Goal: Task Accomplishment & Management: Manage account settings

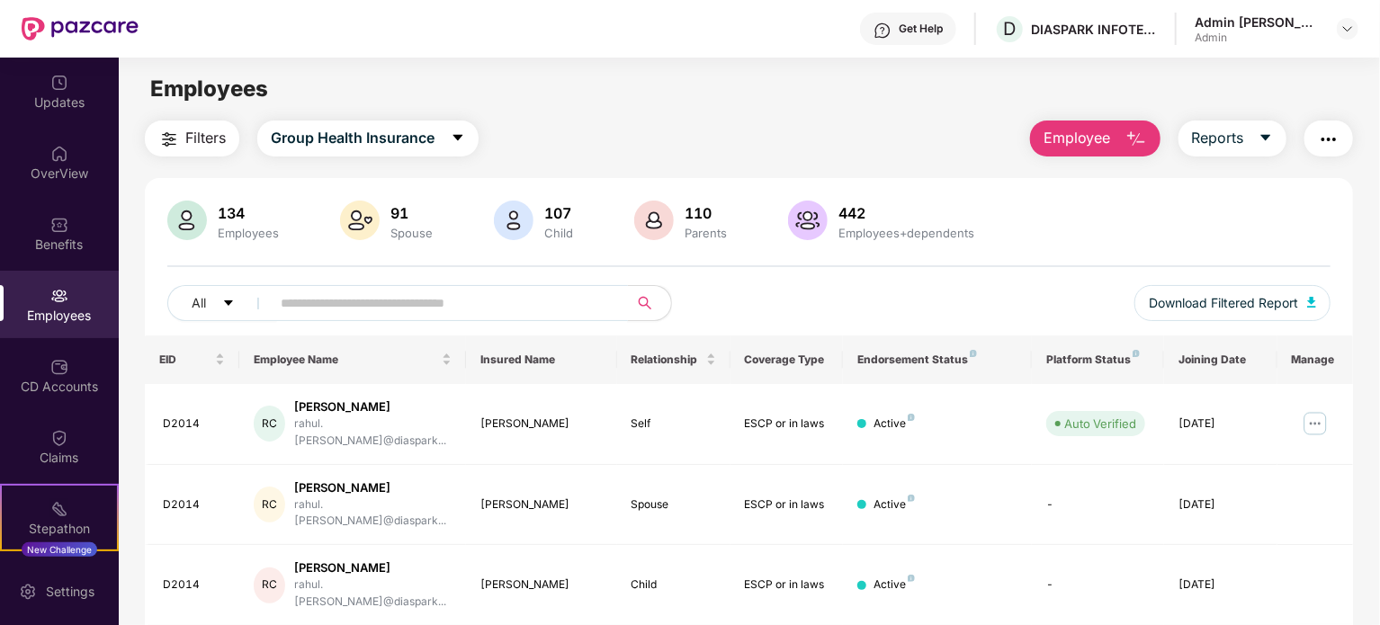
click at [343, 312] on input "text" at bounding box center [442, 303] width 323 height 27
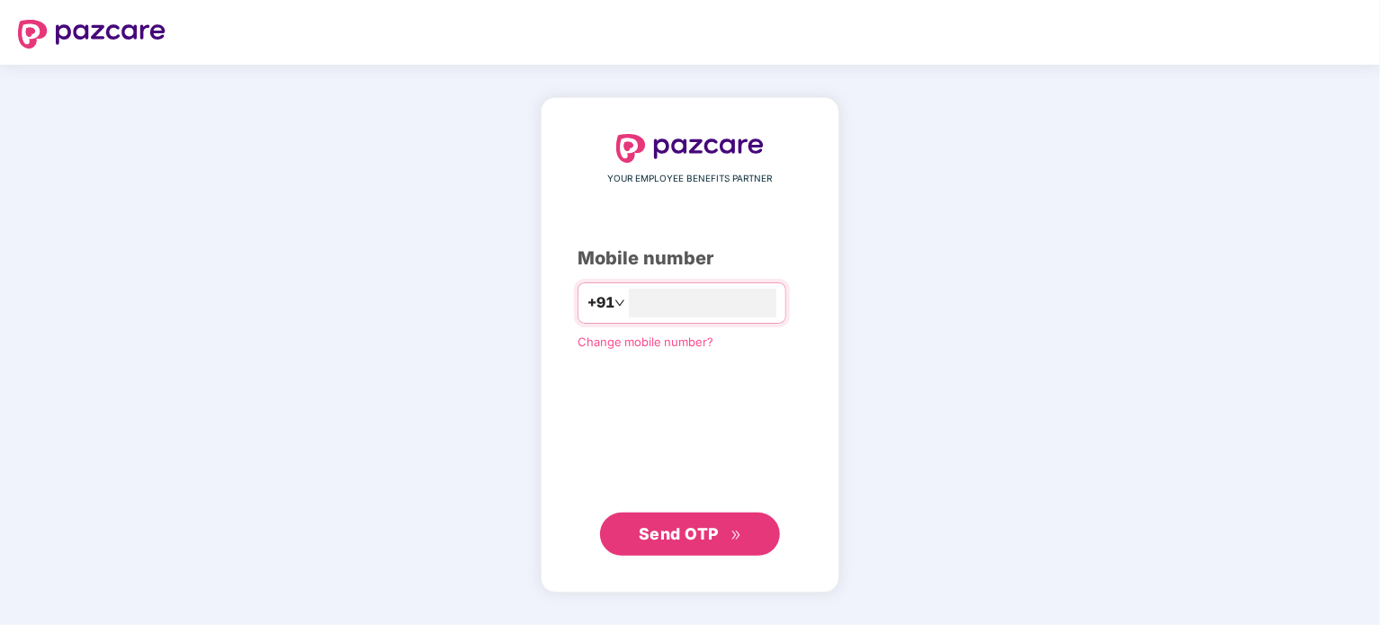
type input "**********"
click at [676, 544] on span "Send OTP" at bounding box center [690, 533] width 103 height 25
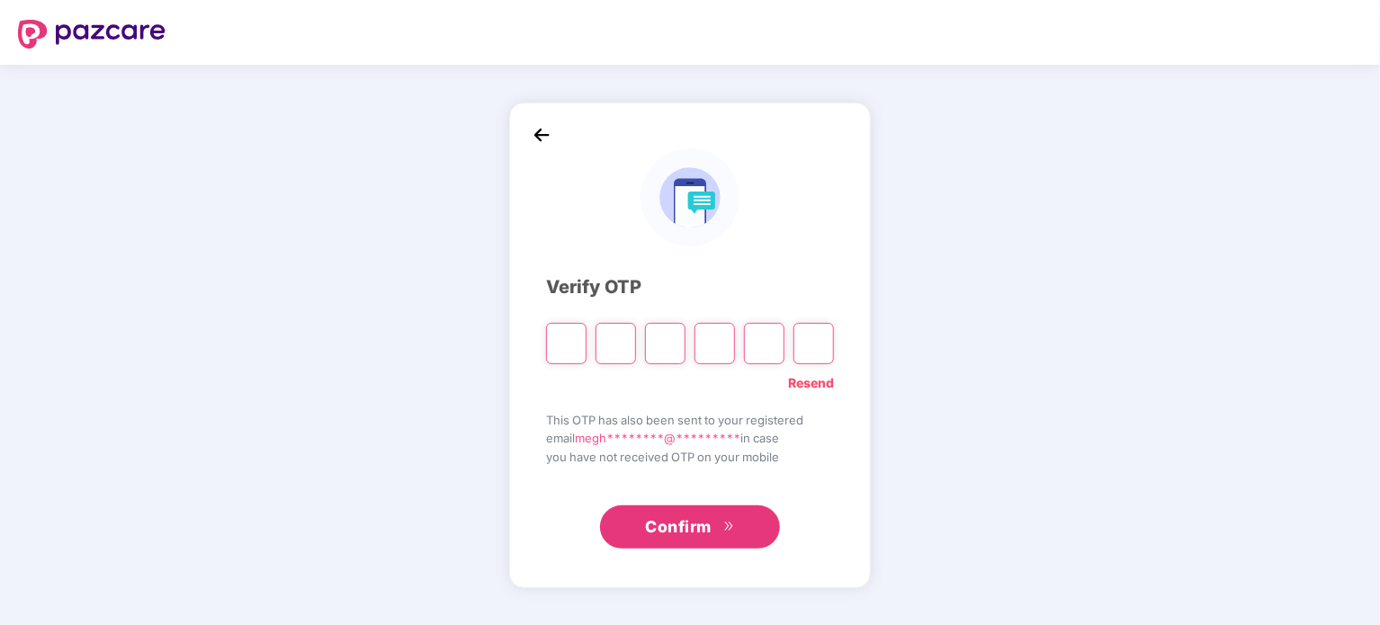
type input "*"
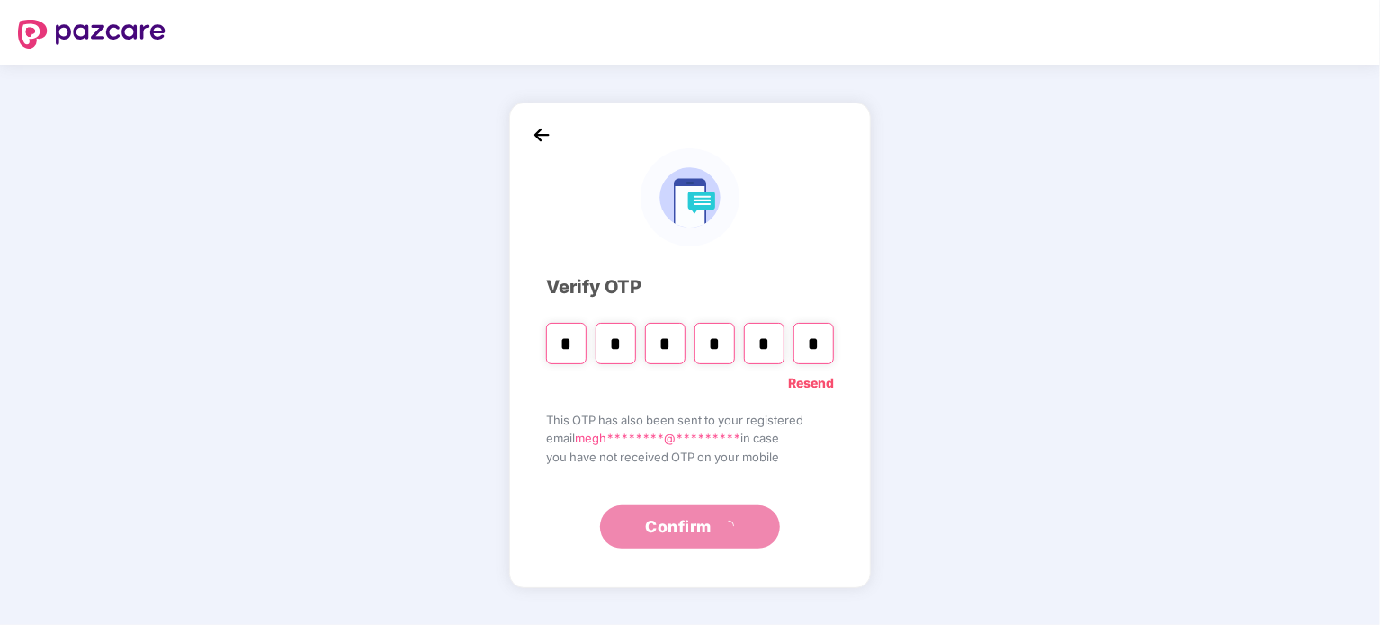
type input "*"
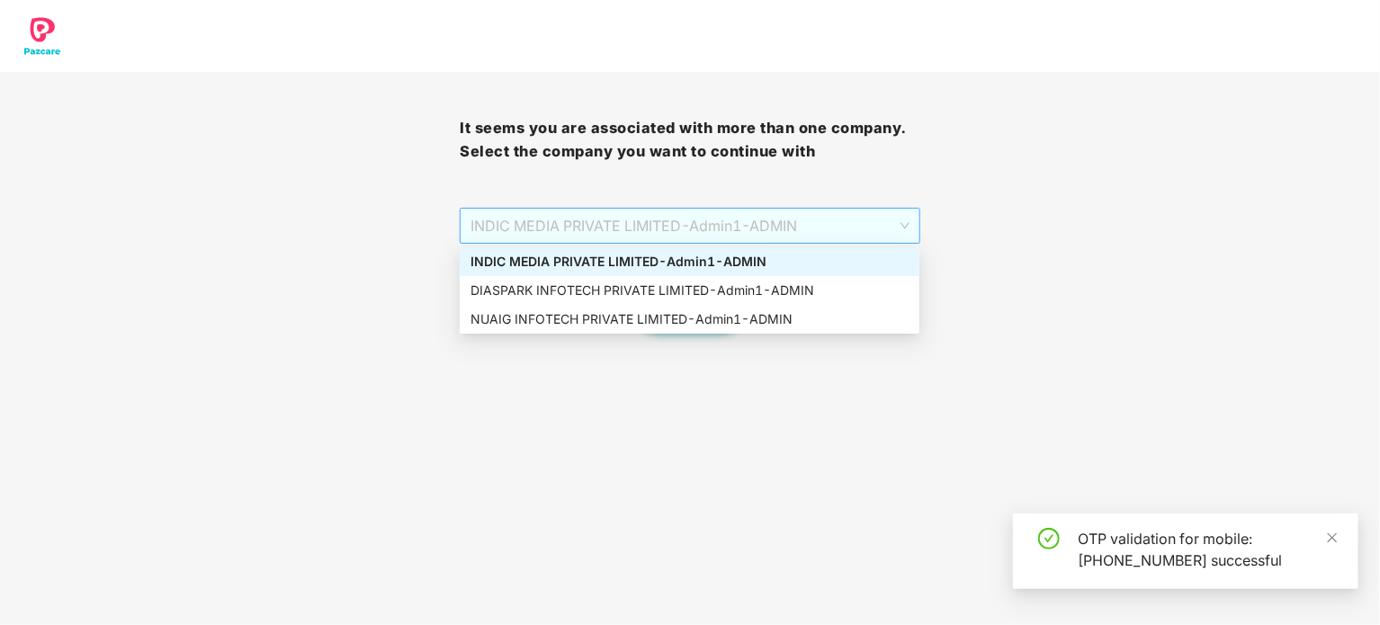
click at [906, 233] on span "INDIC MEDIA PRIVATE LIMITED - Admin1 - ADMIN" at bounding box center [689, 226] width 438 height 34
click at [643, 286] on div "DIASPARK INFOTECH PRIVATE LIMITED - Admin1 - ADMIN" at bounding box center [689, 291] width 438 height 20
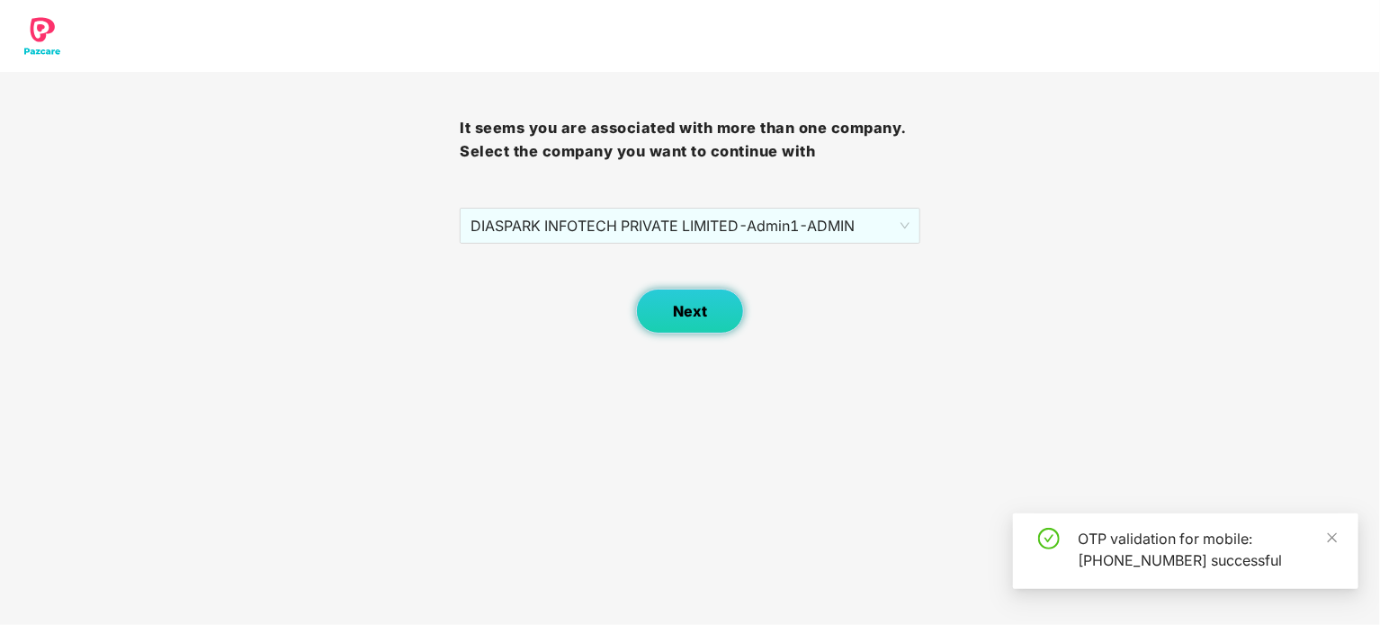
click at [669, 319] on button "Next" at bounding box center [690, 311] width 108 height 45
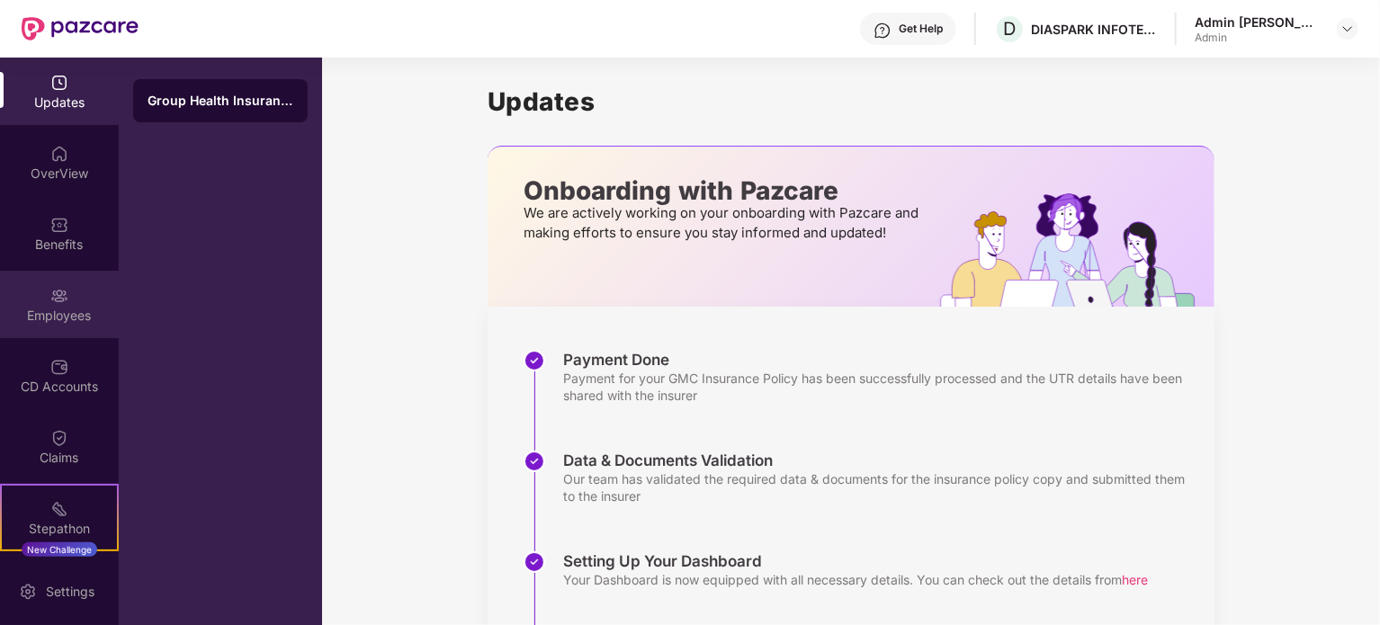
click at [71, 298] on div "Employees" at bounding box center [59, 304] width 119 height 67
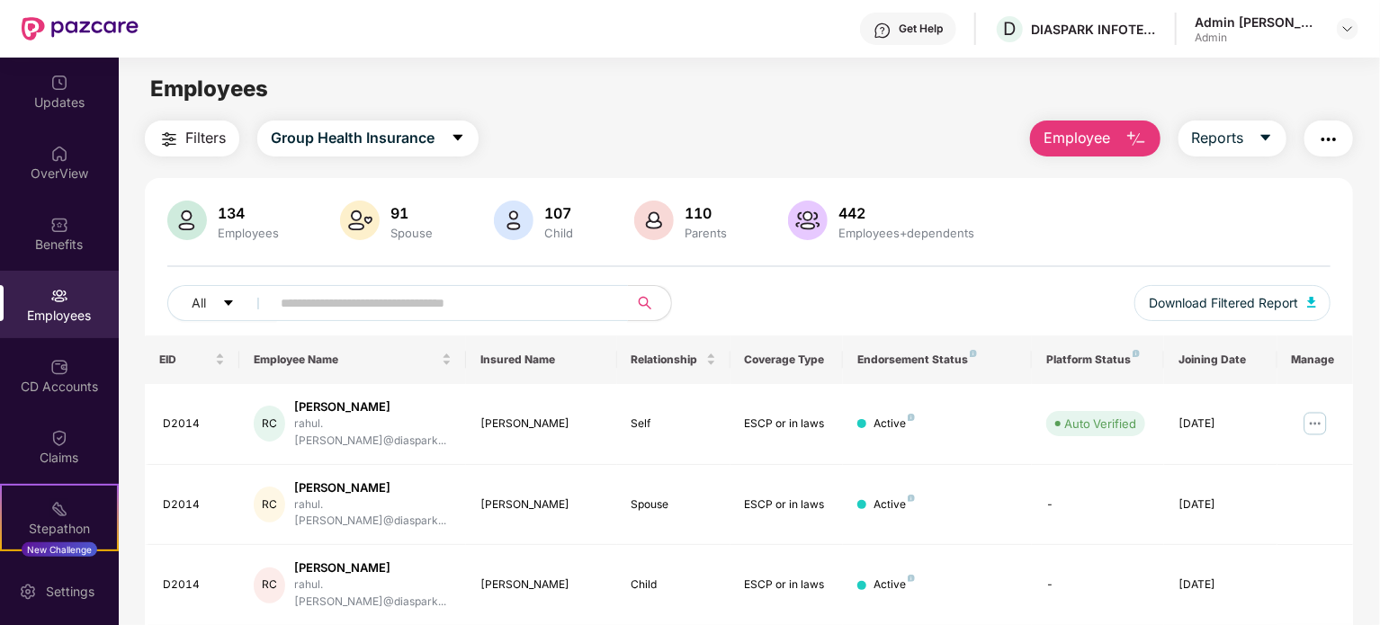
click at [317, 291] on input "text" at bounding box center [442, 303] width 323 height 27
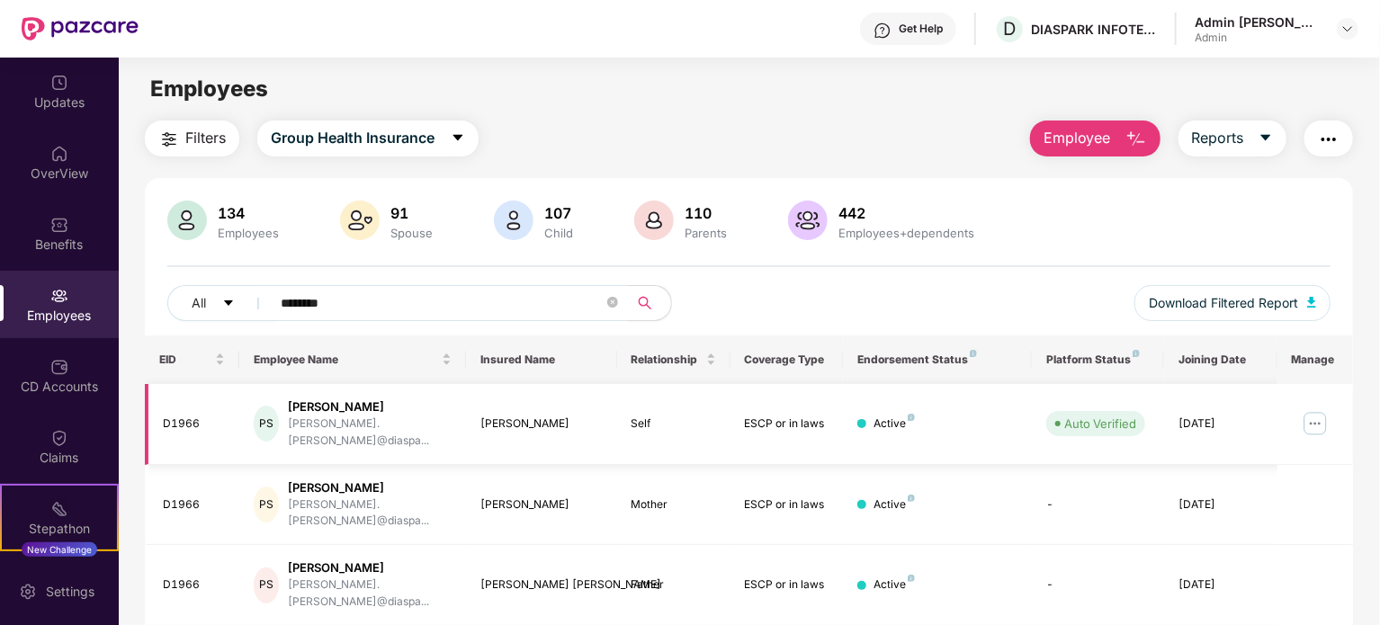
type input "********"
click at [1315, 416] on img at bounding box center [1315, 423] width 29 height 29
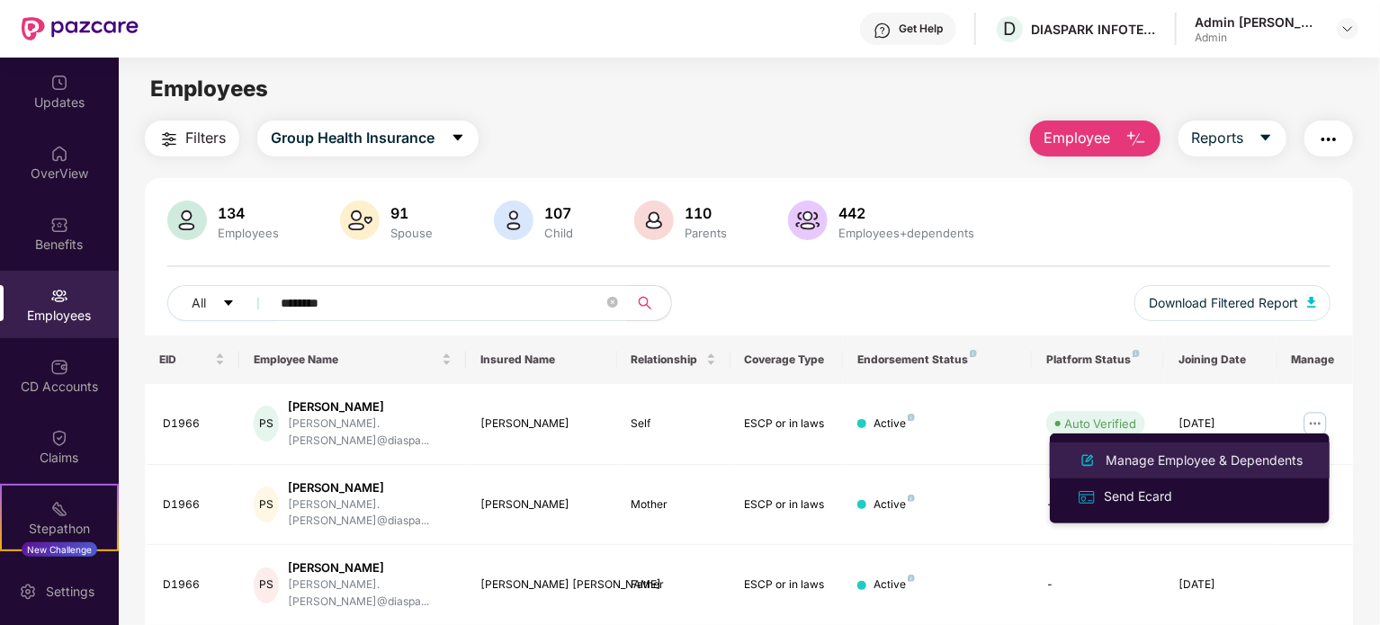
click at [1157, 461] on div "Manage Employee & Dependents" at bounding box center [1204, 461] width 204 height 20
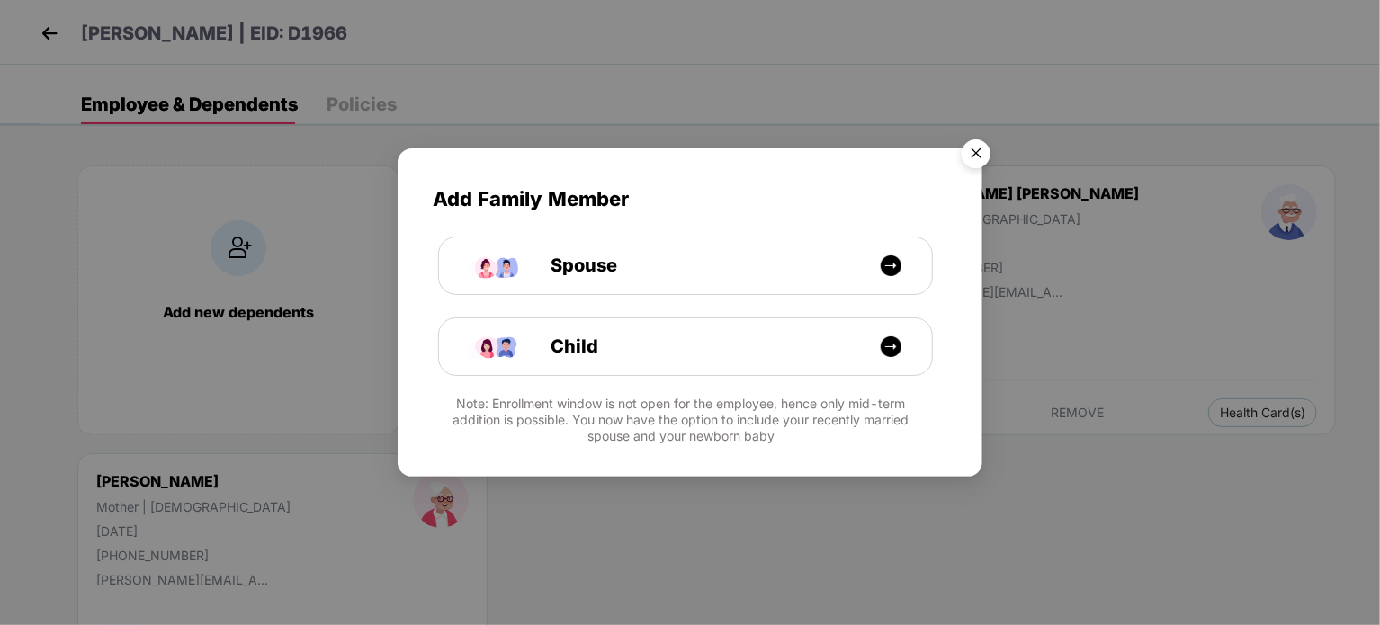
click at [974, 153] on img "Close" at bounding box center [976, 156] width 50 height 50
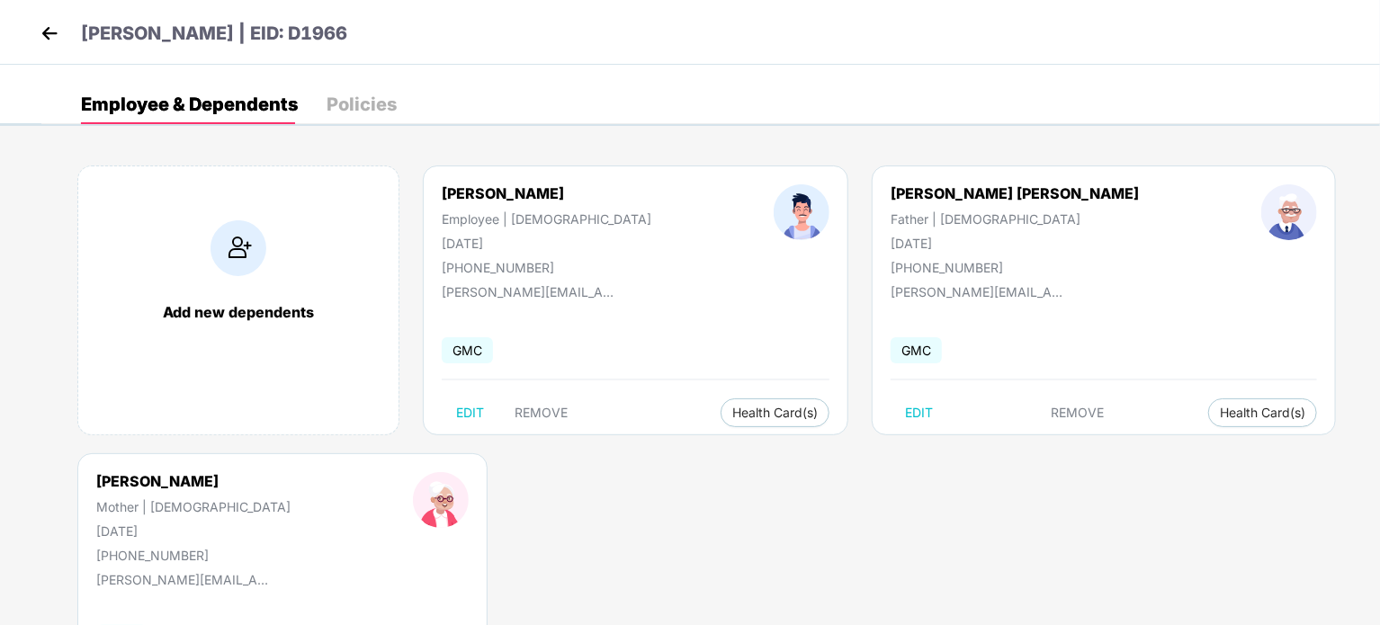
drag, startPoint x: 1377, startPoint y: 437, endPoint x: 1378, endPoint y: 550, distance: 112.5
click at [1378, 550] on div "Add new dependents Priyansh Saxena Employee | Male 05 May 2000 +918827740028 pr…" at bounding box center [710, 454] width 1339 height 630
click at [877, 557] on div "Add new dependents Priyansh Saxena Employee | Male 05 May 2000 +918827740028 pr…" at bounding box center [710, 454] width 1339 height 630
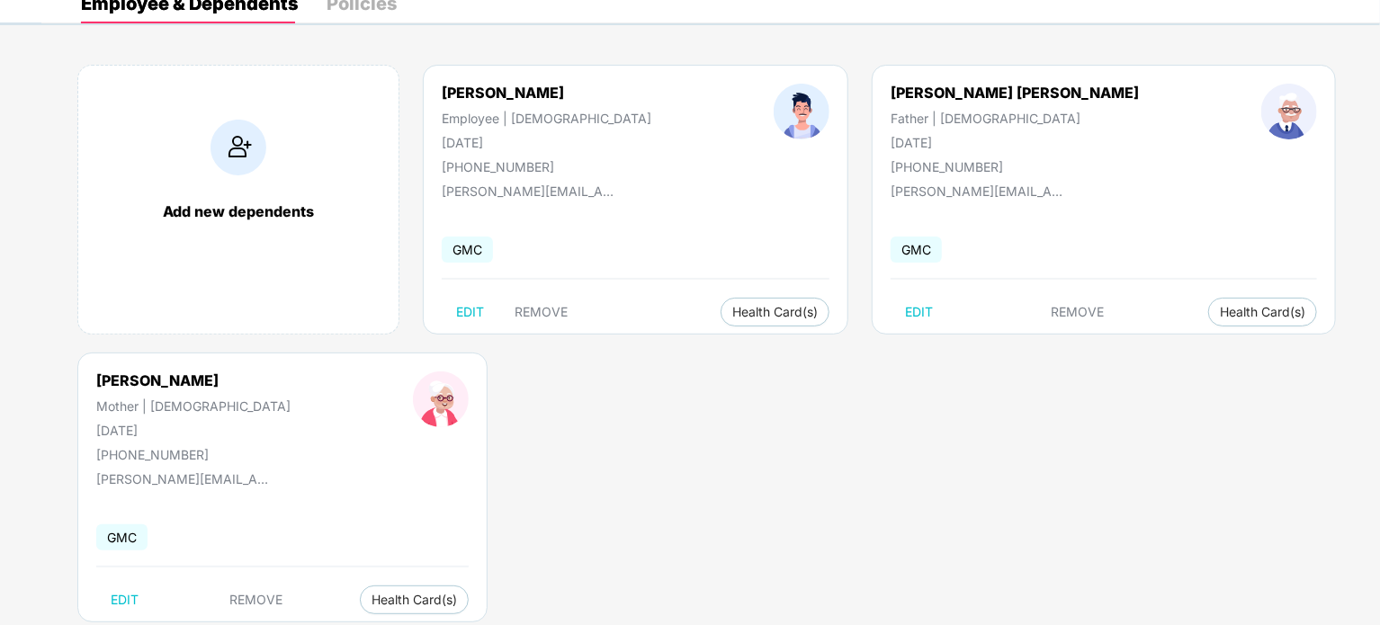
scroll to position [143, 0]
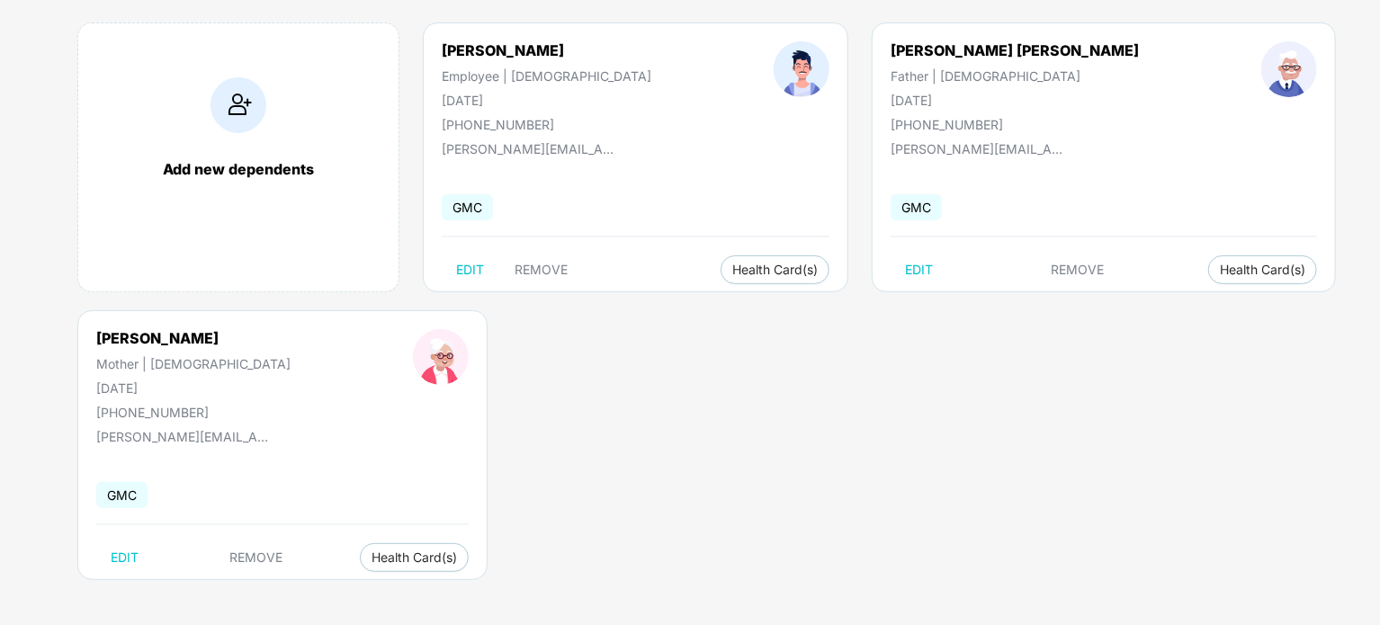
click at [562, 477] on div "Add new dependents Priyansh Saxena Employee | Male 05 May 2000 +918827740028 pr…" at bounding box center [710, 311] width 1339 height 630
